Goal: Check status

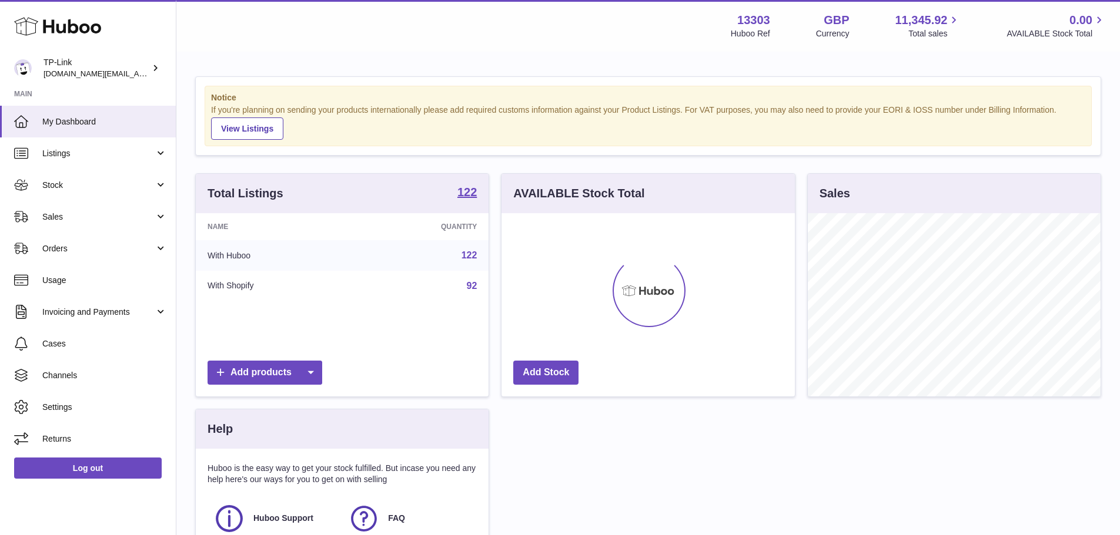
scroll to position [183, 293]
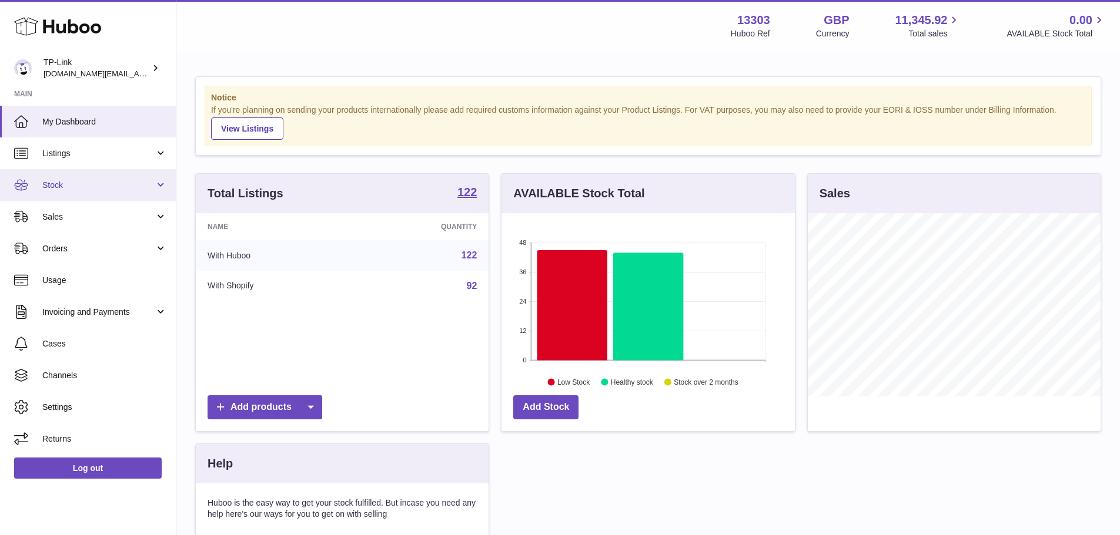
click at [108, 182] on span "Stock" at bounding box center [98, 185] width 112 height 11
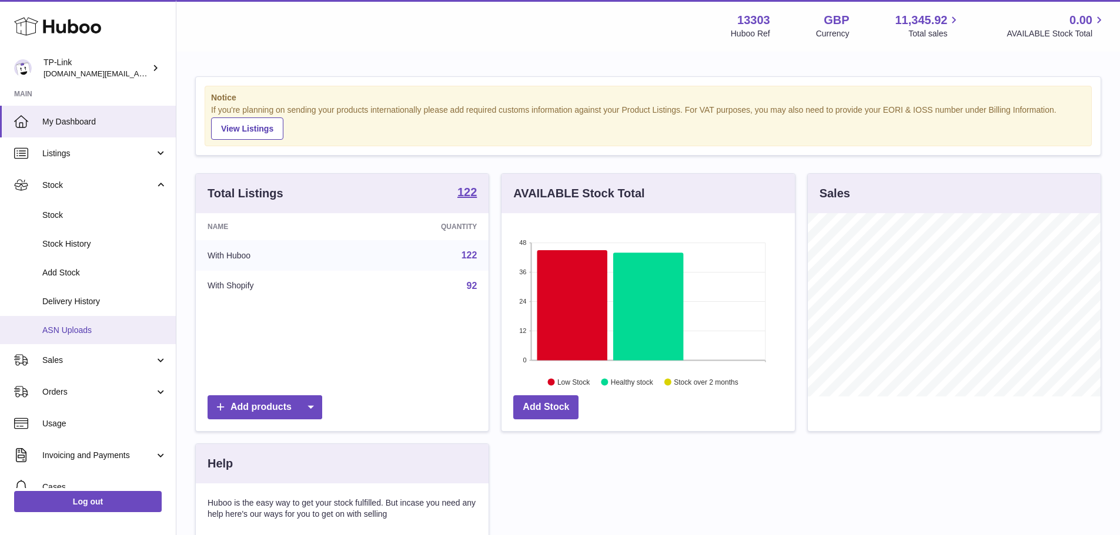
click at [102, 330] on span "ASN Uploads" at bounding box center [104, 330] width 125 height 11
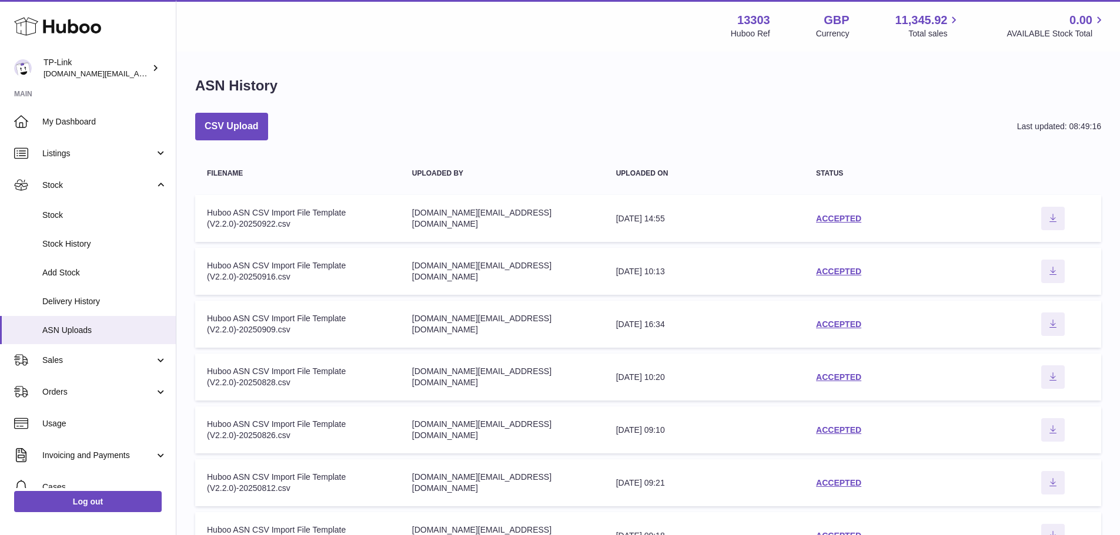
click at [310, 203] on td "Filename Huboo ASN CSV Import File Template (V2.2.0)-20250922.csv" at bounding box center [297, 218] width 205 height 47
click at [354, 223] on div "Huboo ASN CSV Import File Template (V2.2.0)-20250922.csv" at bounding box center [298, 218] width 182 height 22
click at [240, 210] on div "Huboo ASN CSV Import File Template (V2.2.0)-20250922.csv" at bounding box center [298, 218] width 182 height 22
click at [834, 213] on div "ACCEPTED" at bounding box center [904, 218] width 177 height 11
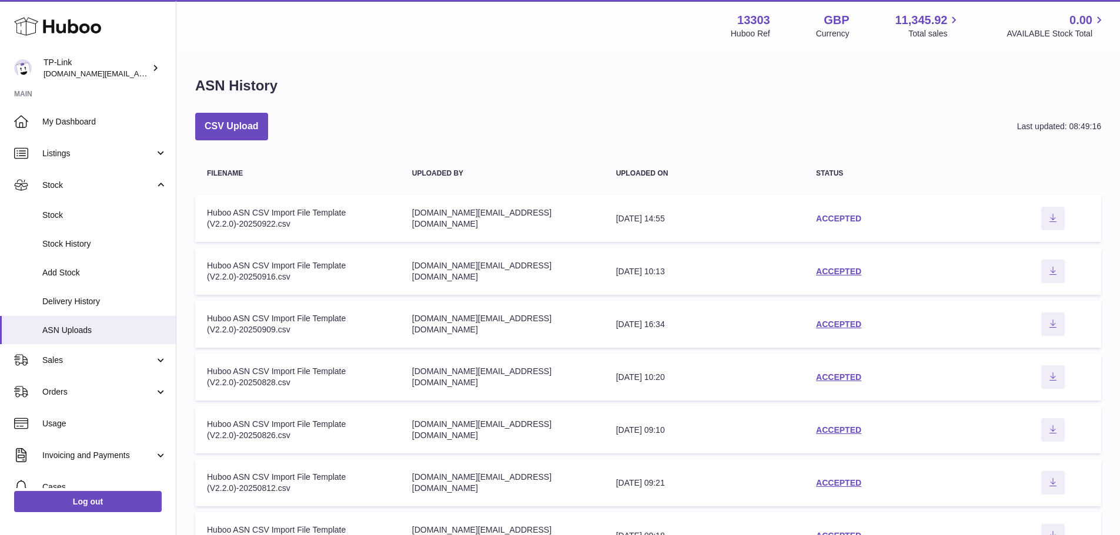
click at [823, 220] on link "ACCEPTED" at bounding box center [838, 218] width 45 height 9
click at [834, 268] on link "ACCEPTED" at bounding box center [838, 271] width 45 height 9
click at [862, 215] on div "ACCEPTED" at bounding box center [904, 218] width 177 height 11
click at [829, 215] on link "ACCEPTED" at bounding box center [838, 218] width 45 height 9
click at [1060, 219] on icon "Download ASN file" at bounding box center [1052, 217] width 19 height 9
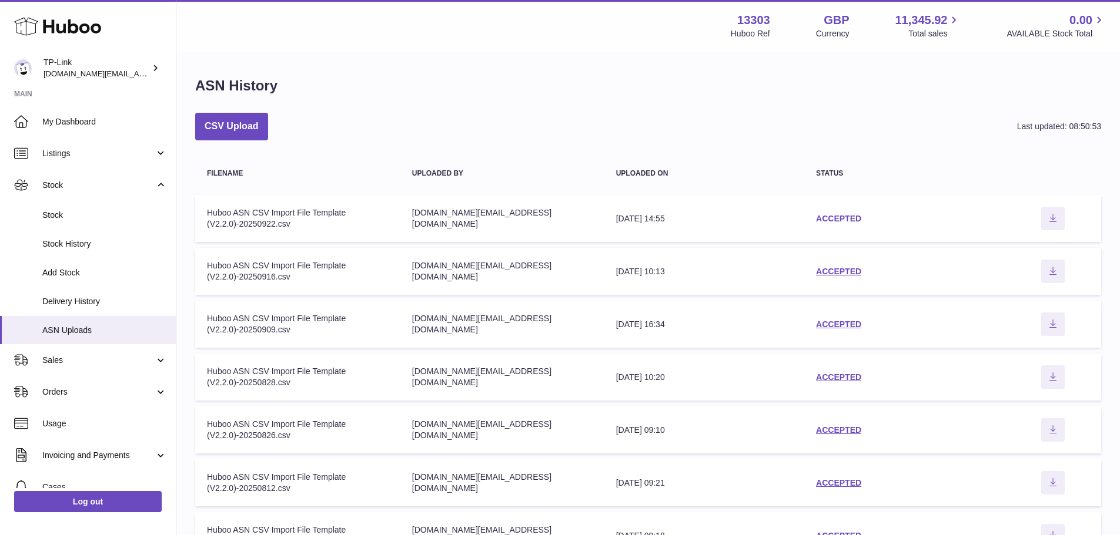
click at [855, 221] on link "ACCEPTED" at bounding box center [838, 218] width 45 height 9
click at [849, 269] on link "ACCEPTED" at bounding box center [838, 271] width 45 height 9
click at [848, 219] on link "ACCEPTED" at bounding box center [838, 218] width 45 height 9
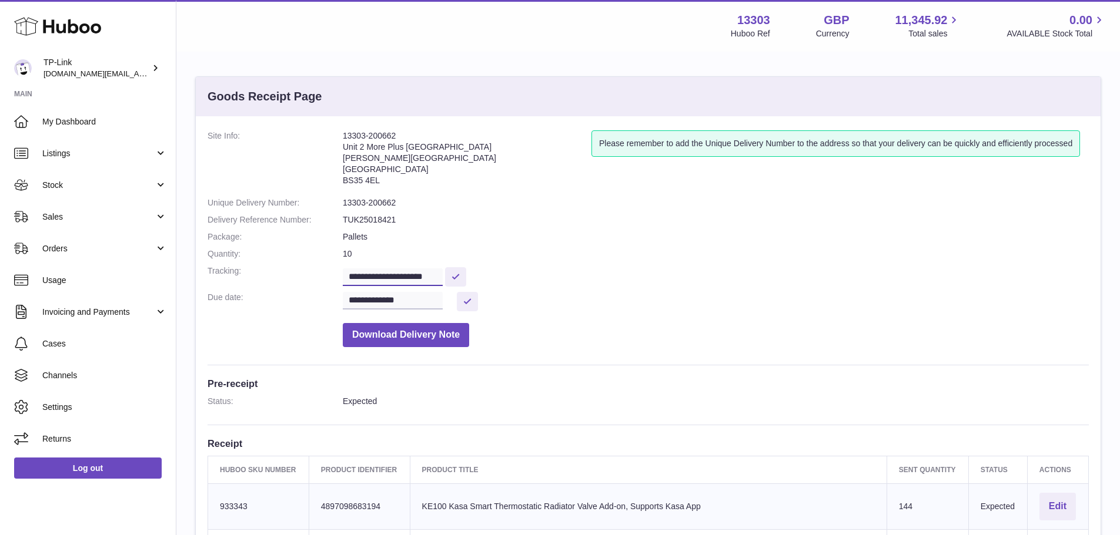
click at [439, 276] on input "**********" at bounding box center [393, 278] width 100 height 18
drag, startPoint x: 458, startPoint y: 276, endPoint x: 92, endPoint y: 272, distance: 365.6
drag, startPoint x: 451, startPoint y: 275, endPoint x: 176, endPoint y: 270, distance: 275.7
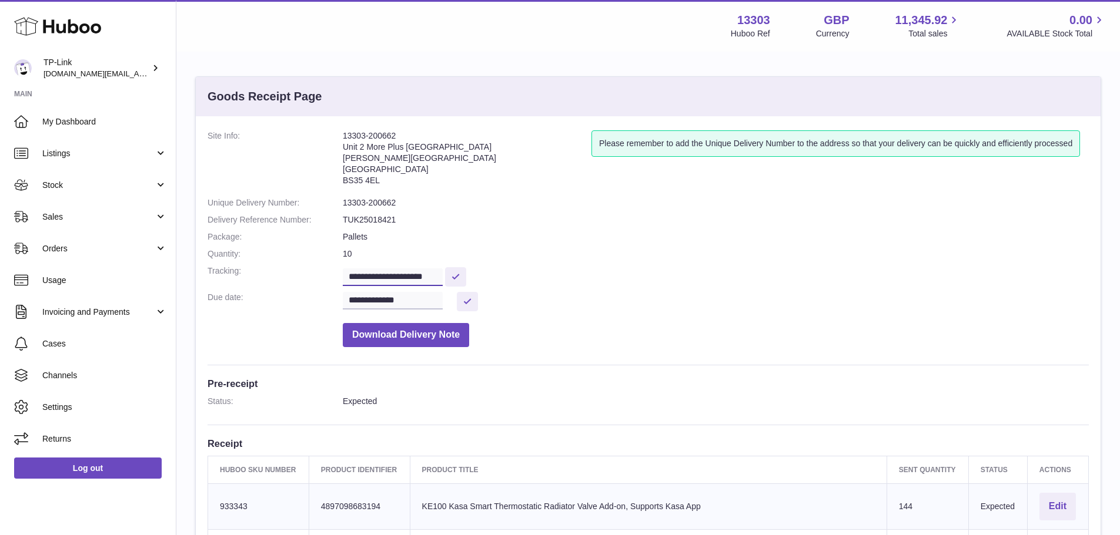
paste input "text"
type input "**********"
click at [585, 285] on dd "**********" at bounding box center [716, 276] width 746 height 21
click at [466, 277] on button at bounding box center [455, 276] width 21 height 19
click at [466, 276] on button at bounding box center [455, 276] width 21 height 19
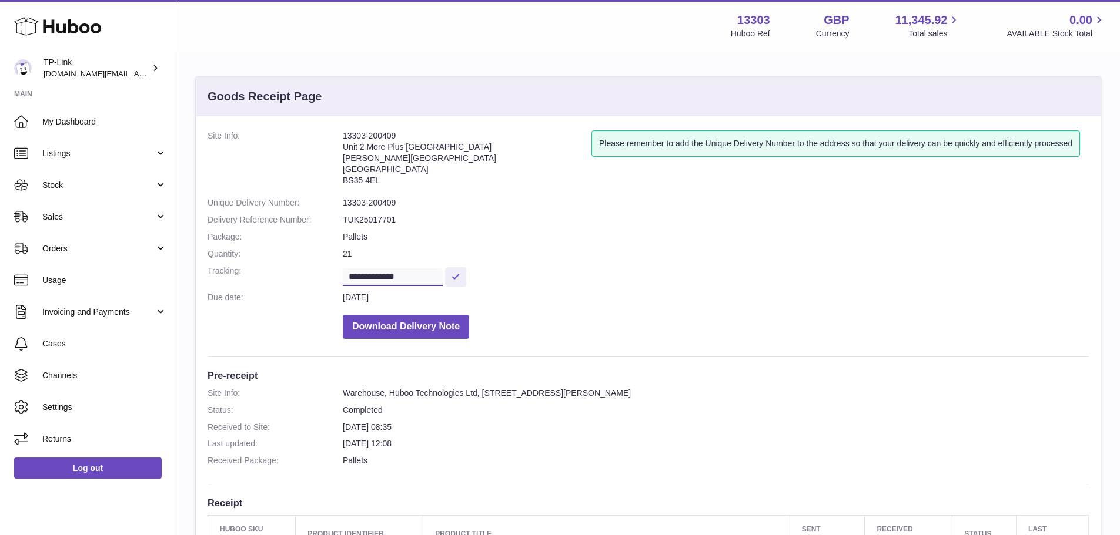
drag, startPoint x: 280, startPoint y: 272, endPoint x: 210, endPoint y: 267, distance: 70.7
click at [212, 269] on dl "**********" at bounding box center [647, 237] width 881 height 215
click at [431, 270] on input "**********" at bounding box center [393, 278] width 100 height 18
drag, startPoint x: 431, startPoint y: 272, endPoint x: 176, endPoint y: 270, distance: 255.1
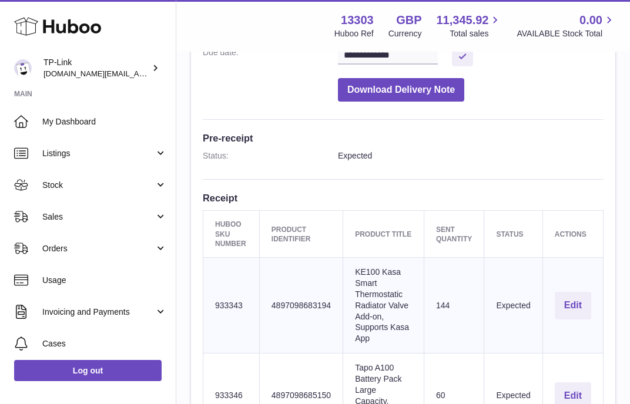
scroll to position [411, 0]
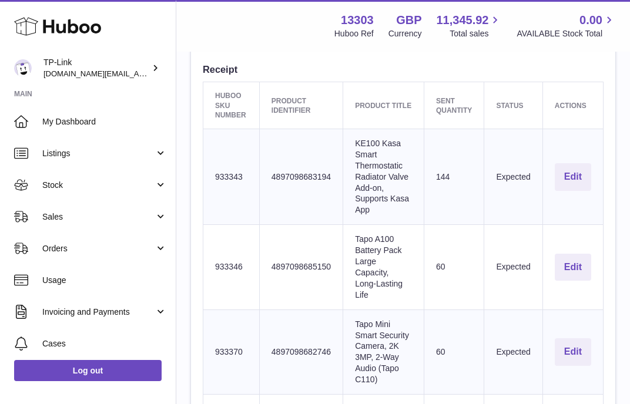
click at [342, 180] on td "Client Identifier 4897098683194" at bounding box center [300, 177] width 83 height 96
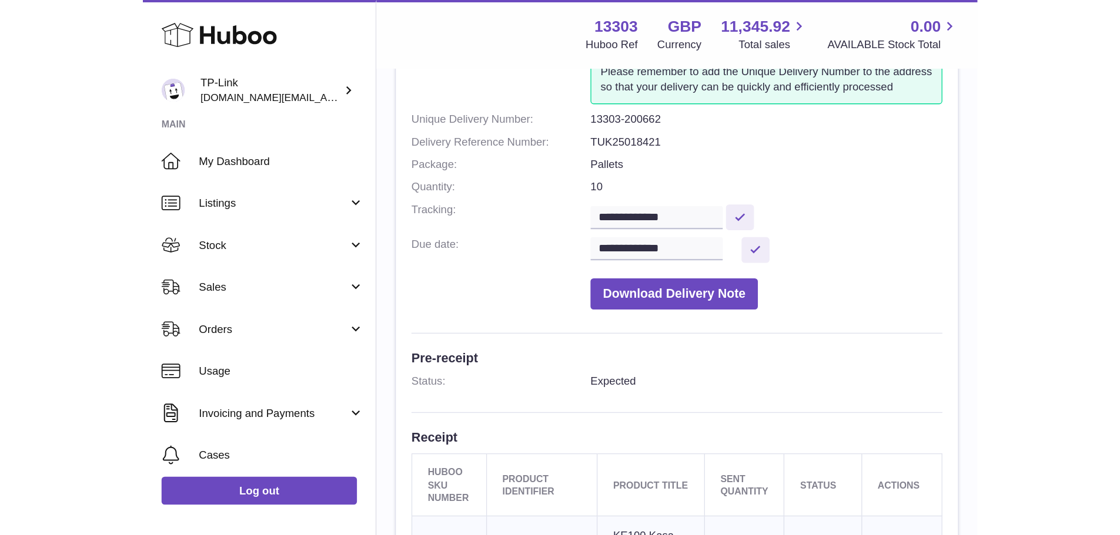
scroll to position [0, 0]
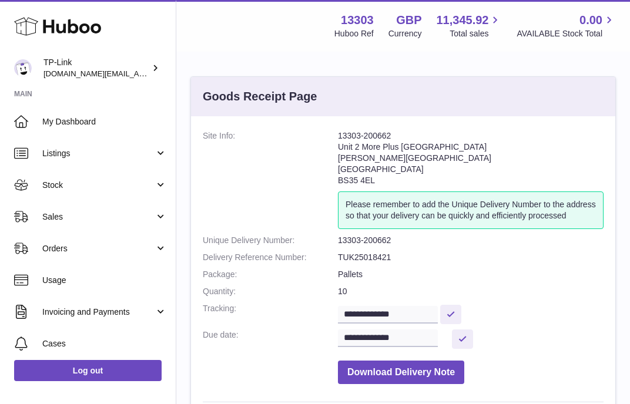
click at [299, 233] on dl "**********" at bounding box center [403, 260] width 401 height 260
